Goal: Communication & Community: Share content

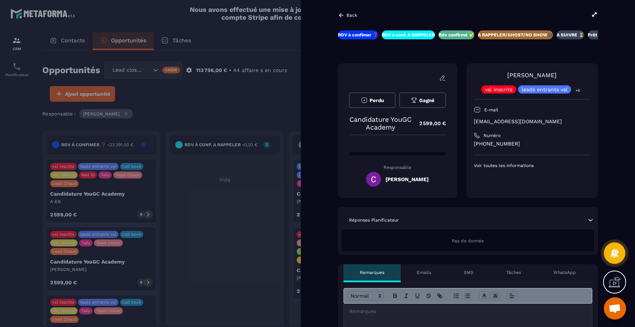
scroll to position [50, 0]
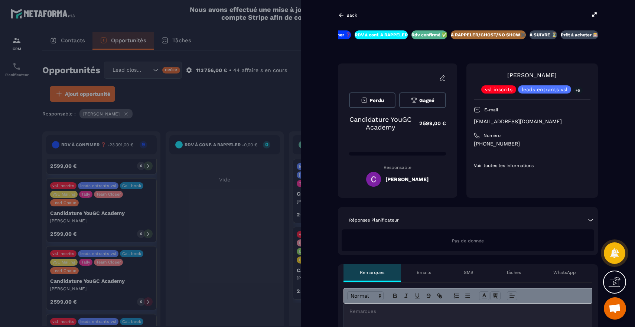
click at [510, 265] on div "Tâches" at bounding box center [514, 273] width 48 height 18
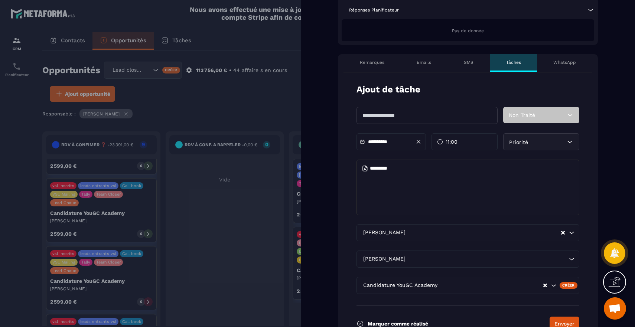
scroll to position [212, 0]
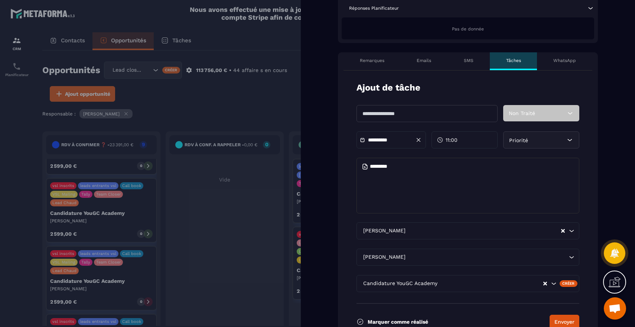
click at [416, 59] on div "Emails" at bounding box center [424, 61] width 47 height 18
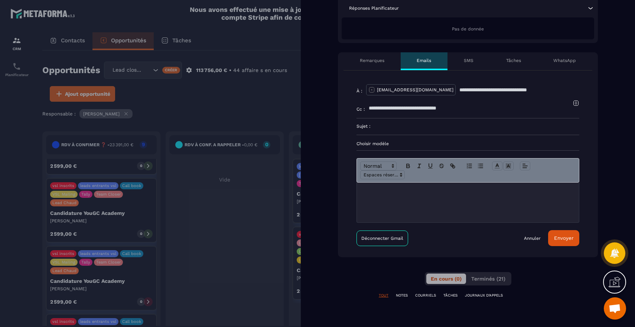
click at [388, 143] on p "Choisir modèle" at bounding box center [467, 144] width 223 height 6
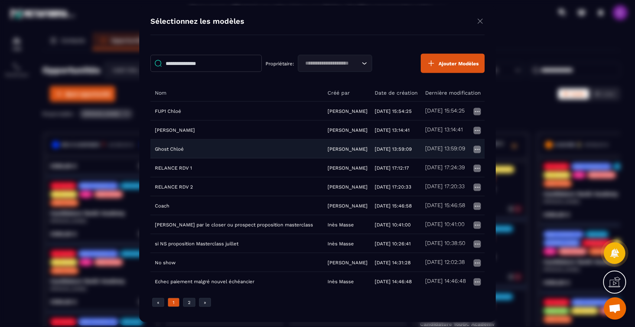
click at [234, 143] on td "Ghost Chloé" at bounding box center [236, 148] width 173 height 19
type input "**********"
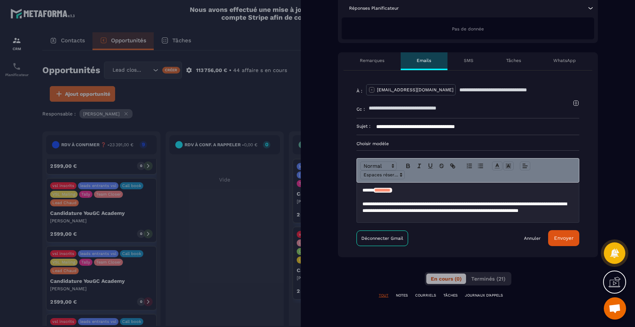
click at [568, 242] on button "Envoyer" at bounding box center [563, 238] width 31 height 16
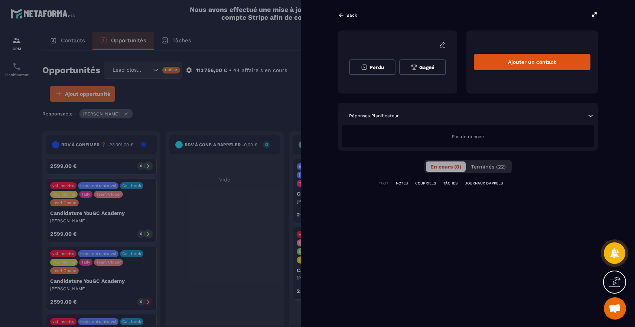
click at [91, 196] on div at bounding box center [317, 163] width 635 height 327
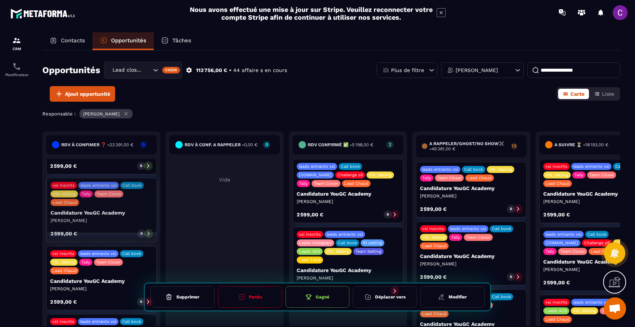
scroll to position [26, 0]
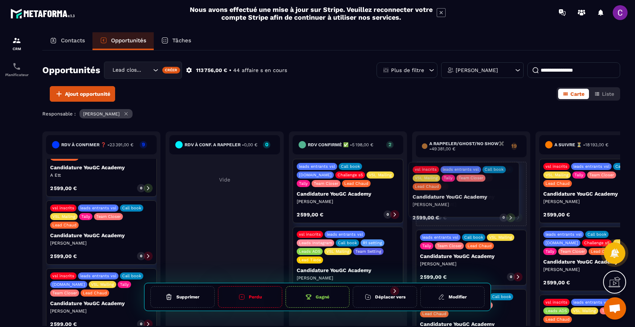
drag, startPoint x: 89, startPoint y: 187, endPoint x: 451, endPoint y: 172, distance: 362.7
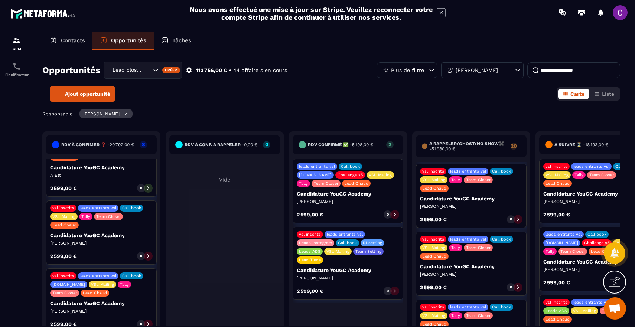
scroll to position [60, 0]
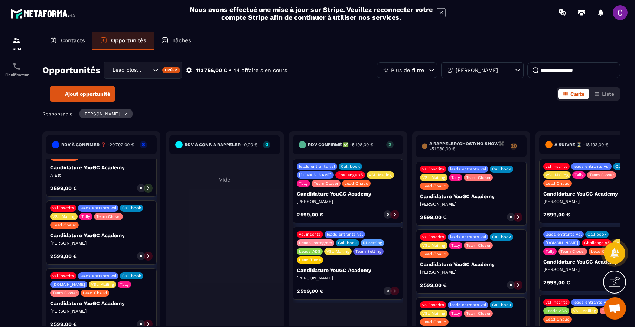
click at [436, 261] on p "Candidature YouGC Academy" at bounding box center [471, 264] width 102 height 6
